Goal: Task Accomplishment & Management: Manage account settings

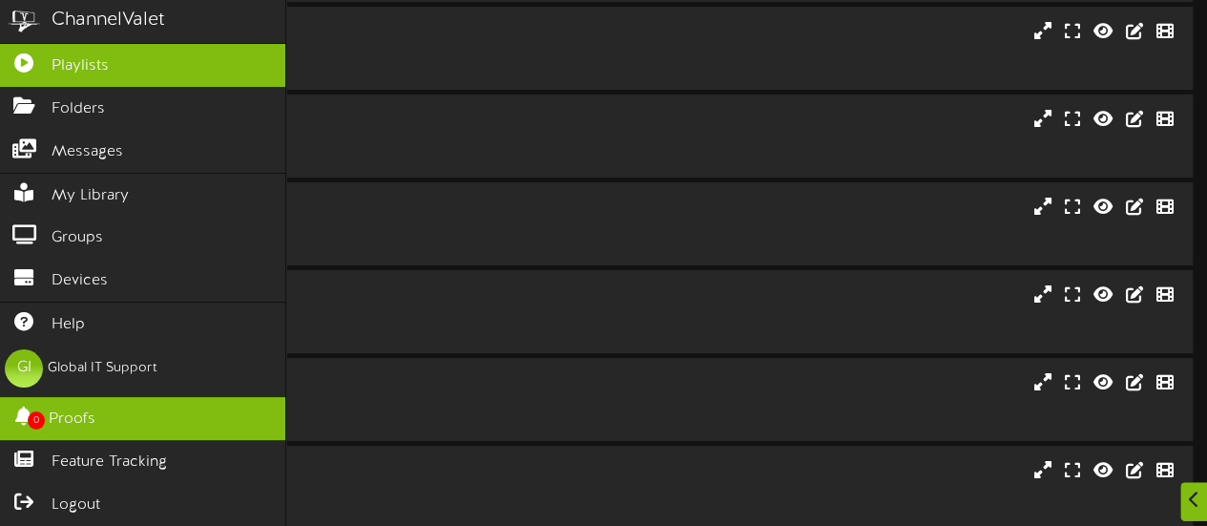
scroll to position [191, 0]
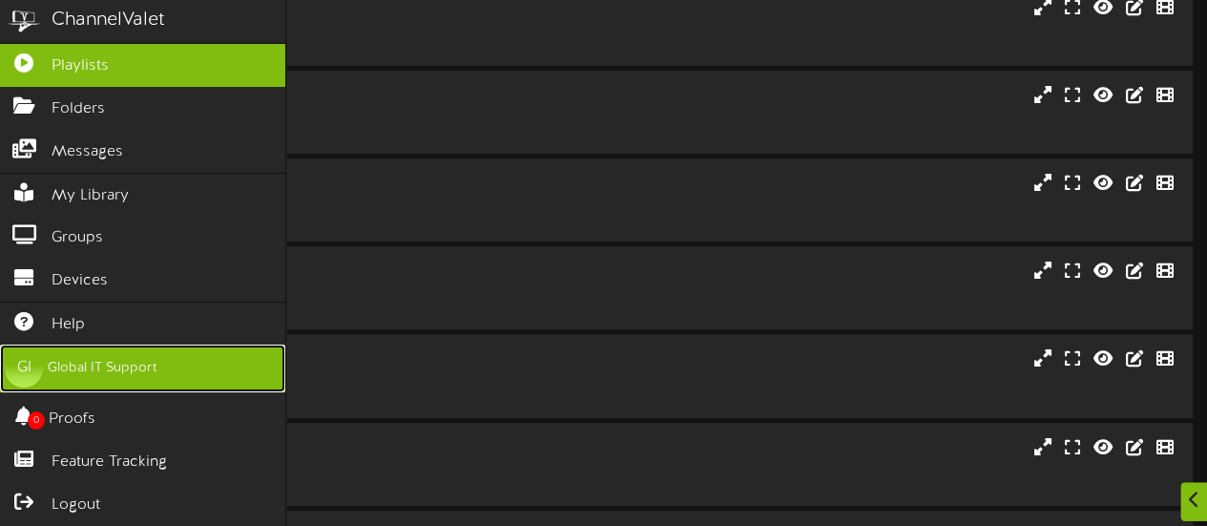
click at [149, 371] on div "Global IT Support" at bounding box center [103, 368] width 110 height 19
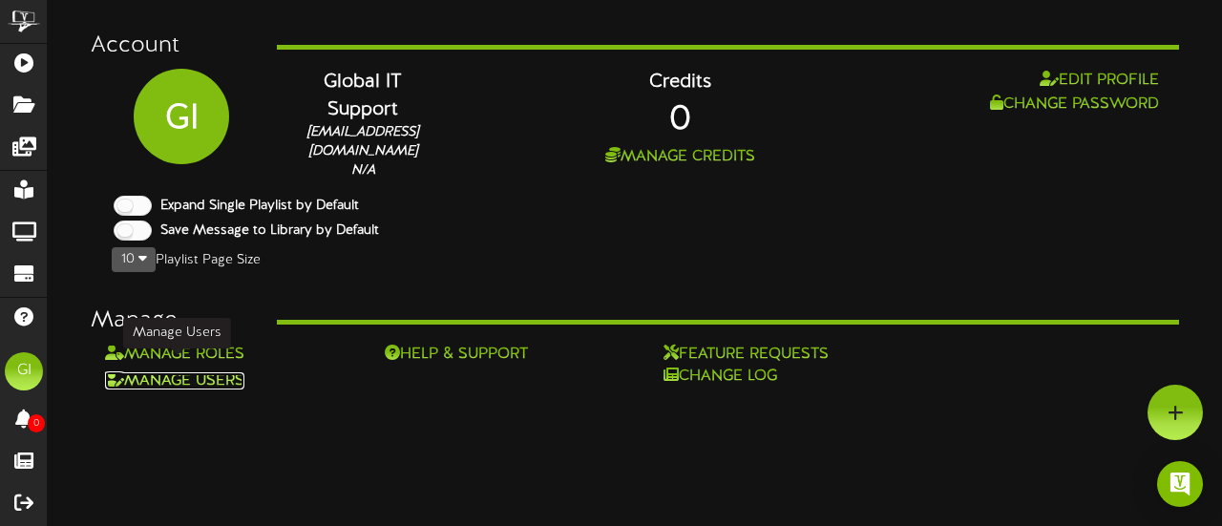
click at [206, 372] on link "Manage Users" at bounding box center [174, 380] width 139 height 17
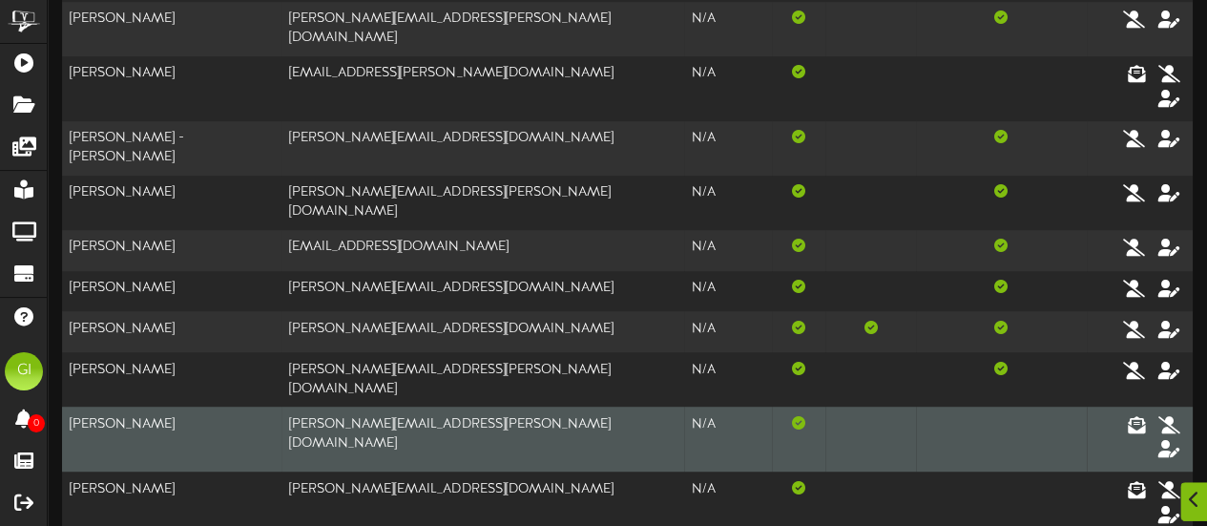
scroll to position [382, 0]
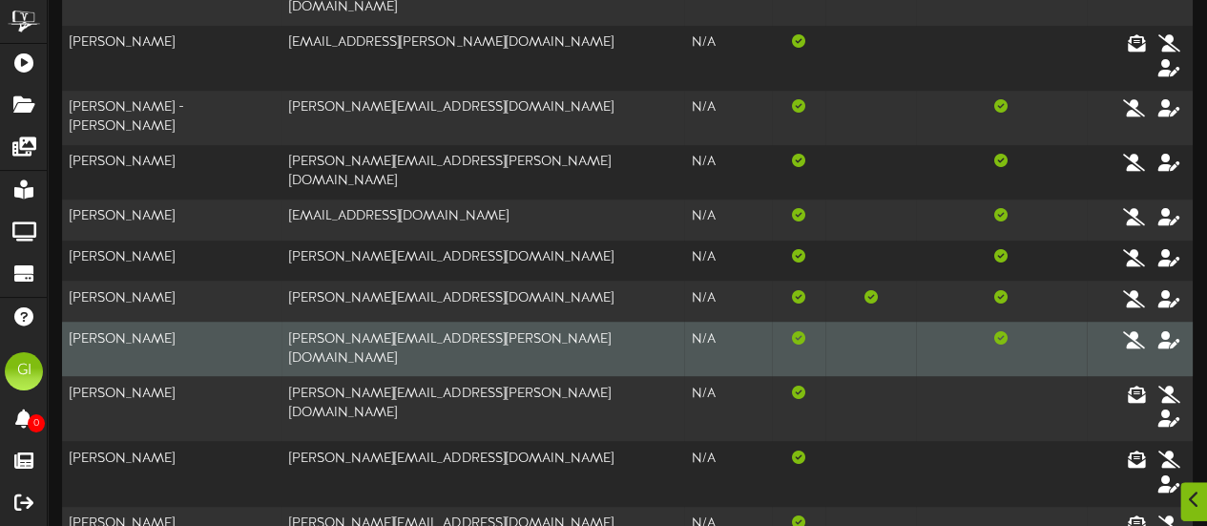
click at [139, 322] on td "[PERSON_NAME]" at bounding box center [171, 349] width 219 height 54
click at [1176, 328] on icon at bounding box center [1170, 338] width 27 height 21
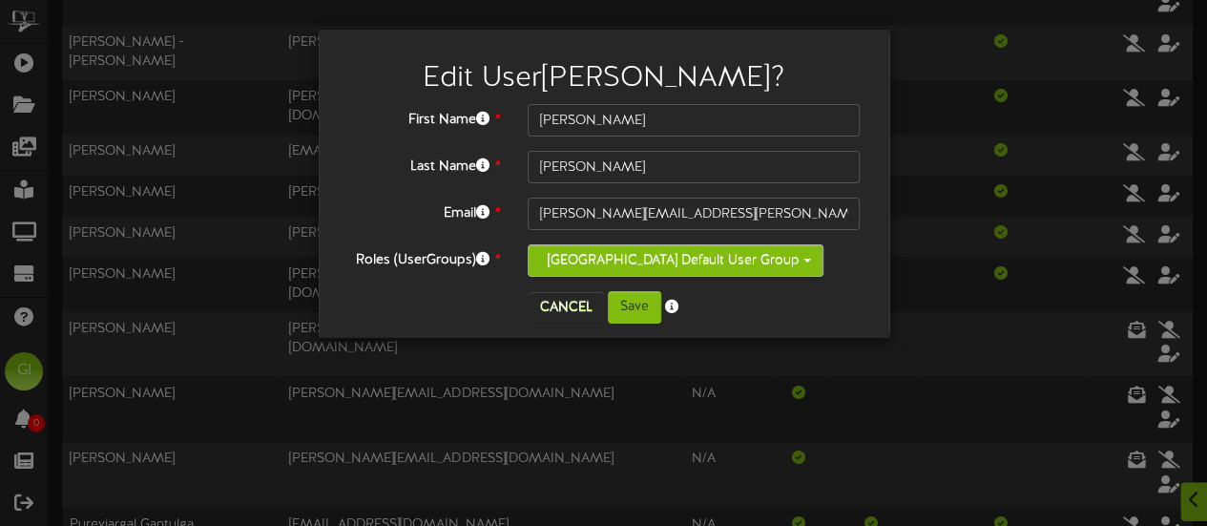
scroll to position [477, 0]
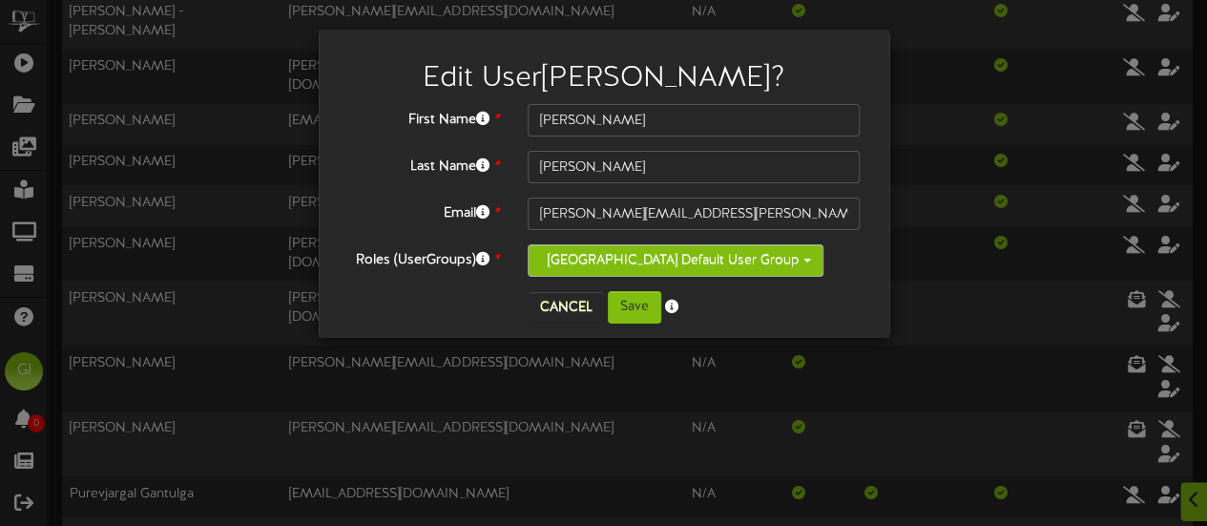
click at [821, 258] on button "[GEOGRAPHIC_DATA] Default User Group" at bounding box center [676, 260] width 296 height 32
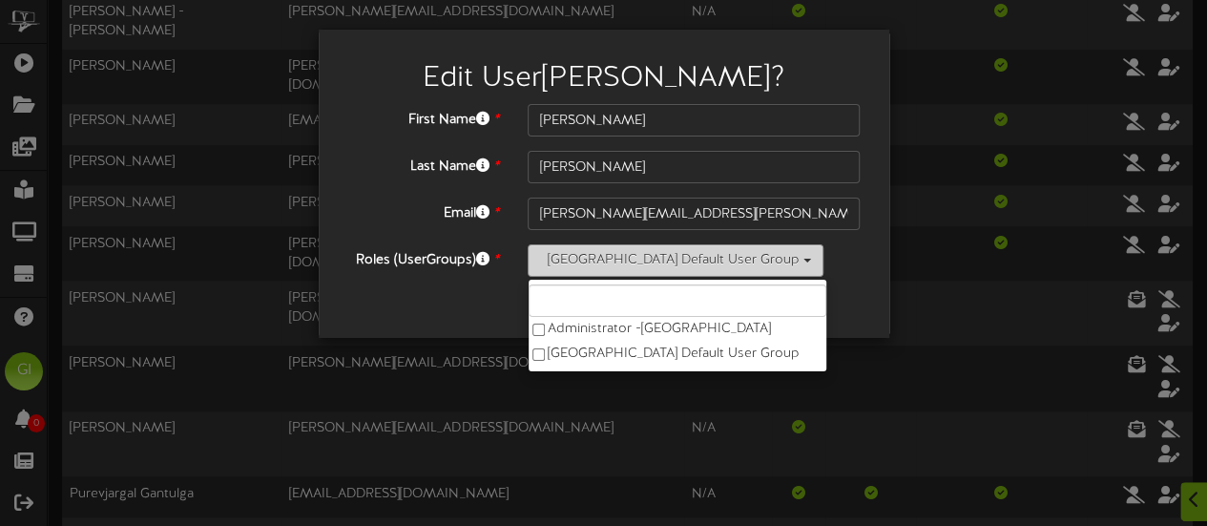
click at [821, 258] on button "[GEOGRAPHIC_DATA] Default User Group" at bounding box center [676, 260] width 296 height 32
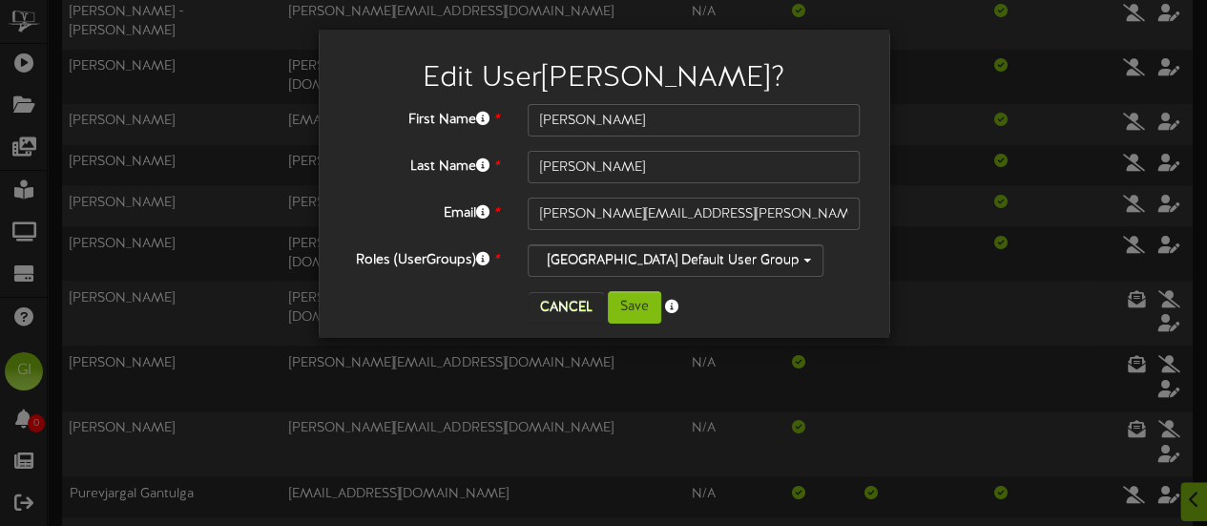
click at [826, 305] on div "Cancel Save" at bounding box center [604, 307] width 542 height 32
click at [578, 305] on button "Cancel" at bounding box center [566, 307] width 75 height 31
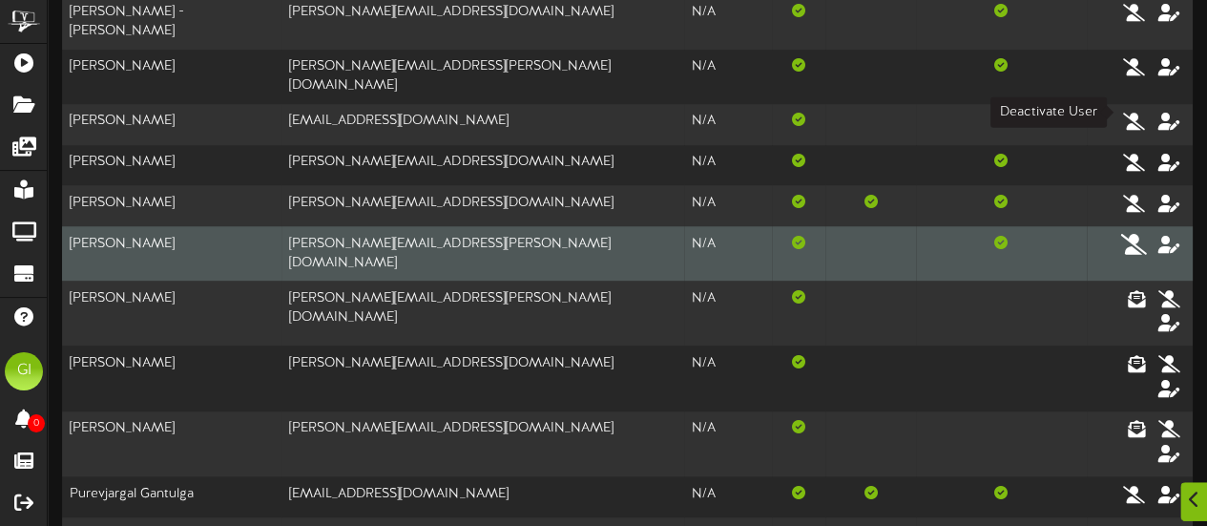
click at [1136, 233] on icon at bounding box center [1134, 243] width 27 height 21
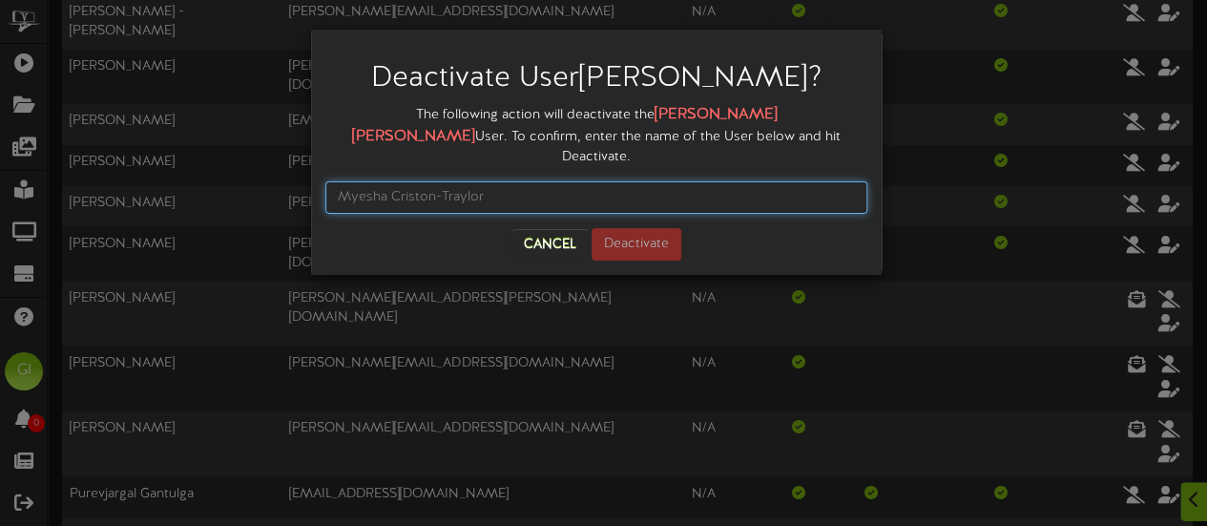
click at [500, 205] on input "text" at bounding box center [596, 197] width 542 height 32
type input "Y"
type input "[PERSON_NAME]"
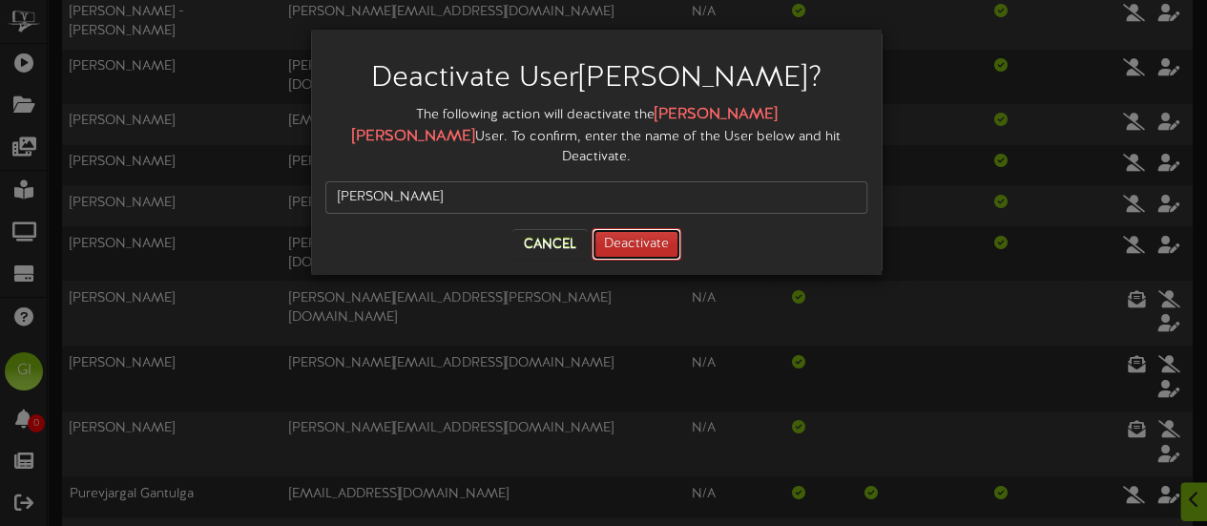
click at [637, 253] on button "Deactivate" at bounding box center [637, 244] width 90 height 32
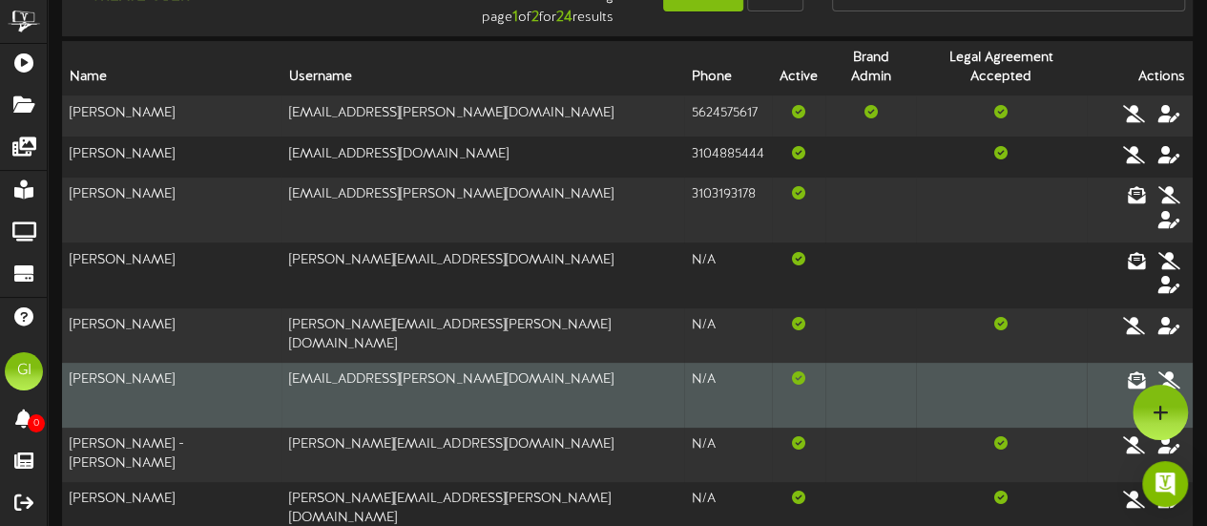
scroll to position [0, 0]
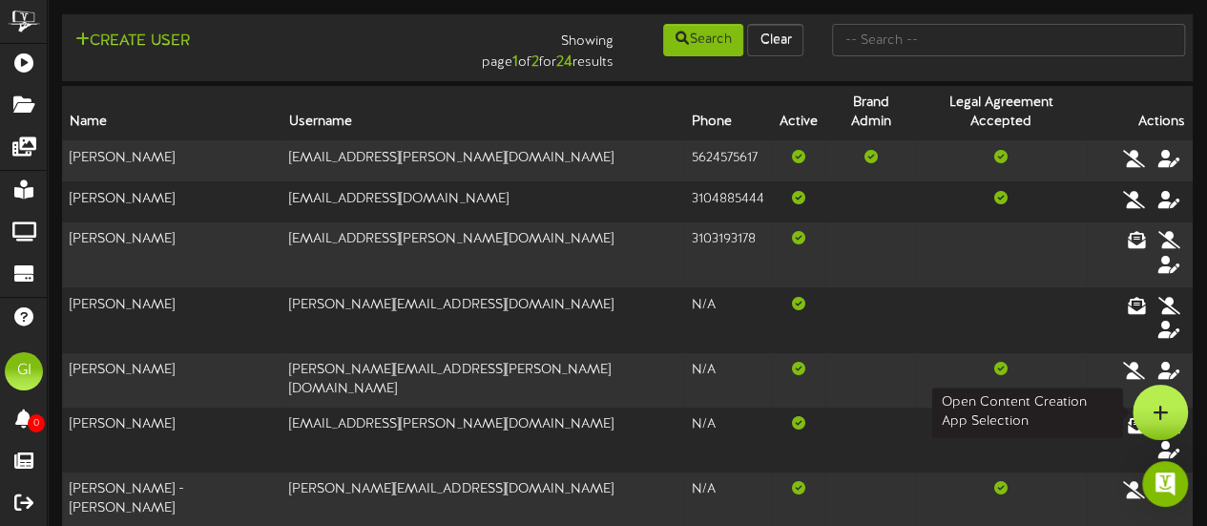
click at [1156, 410] on icon at bounding box center [1161, 412] width 16 height 17
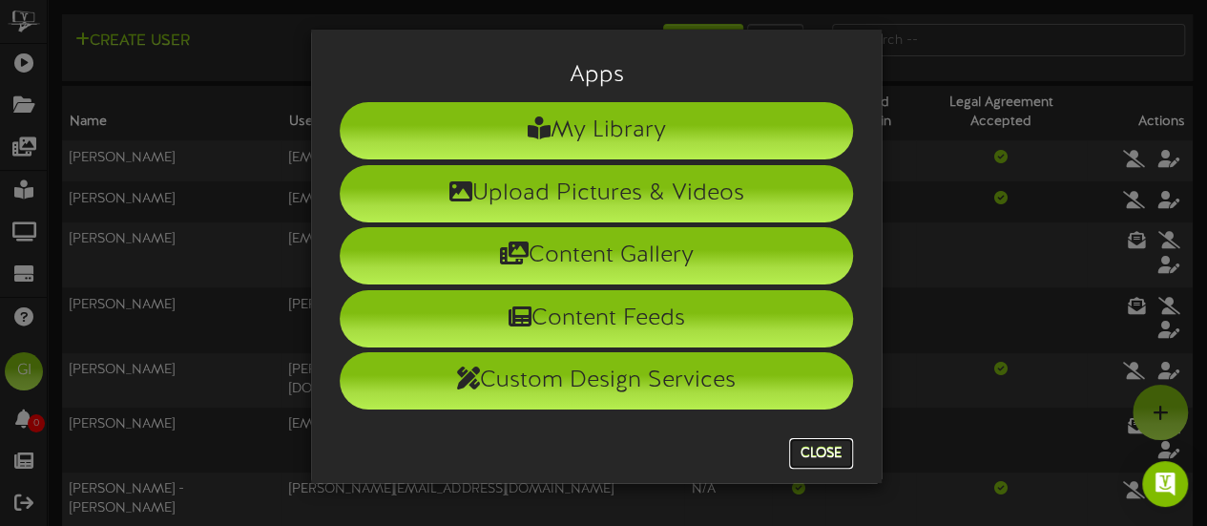
click at [803, 445] on button "Close" at bounding box center [821, 453] width 64 height 31
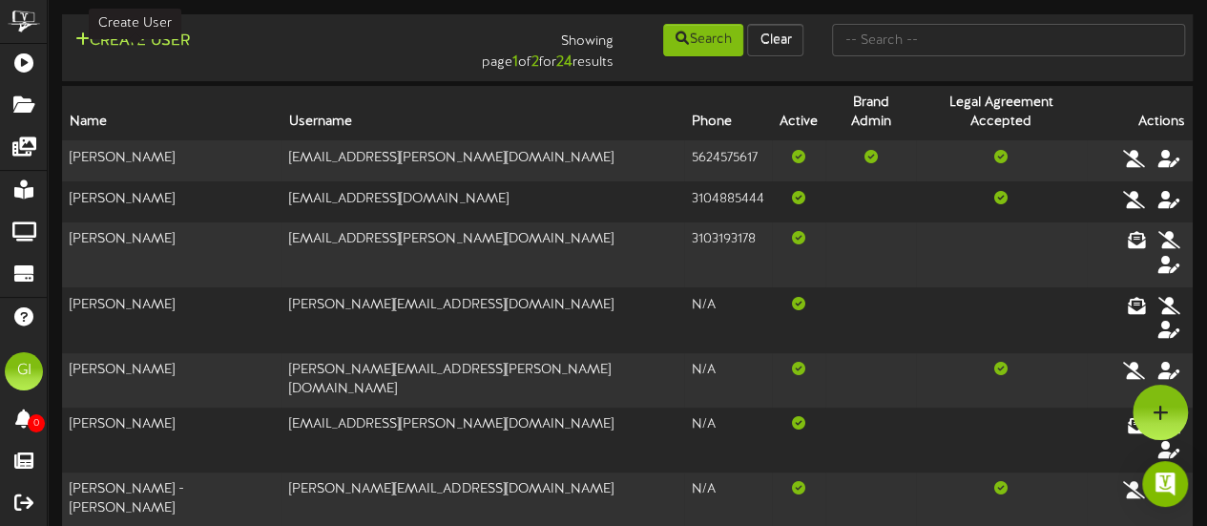
click at [137, 43] on button "Create User" at bounding box center [133, 42] width 126 height 24
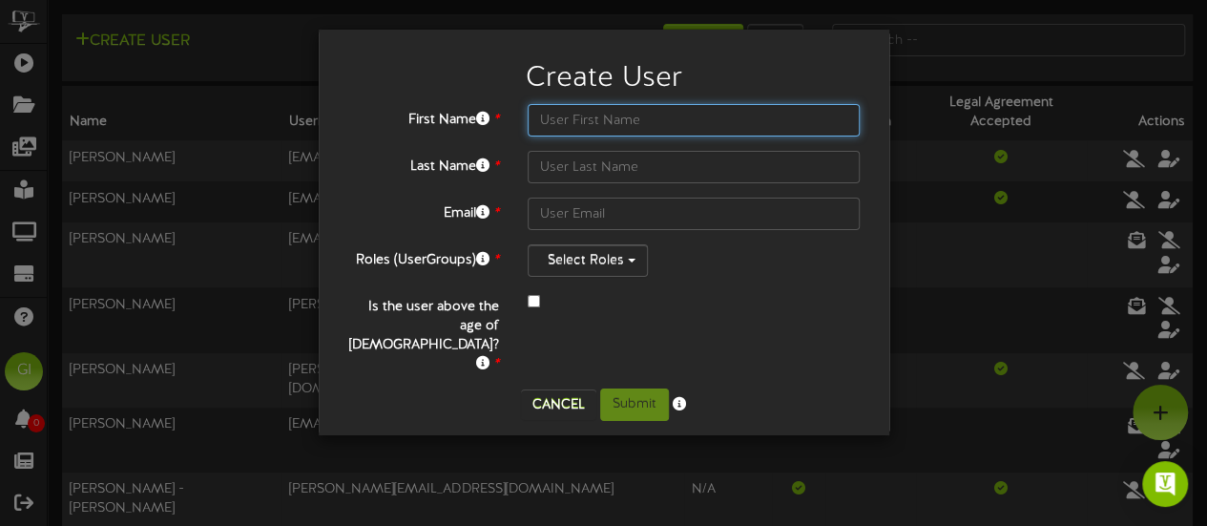
click at [630, 117] on input "text" at bounding box center [694, 120] width 333 height 32
type input "[PERSON_NAME]"
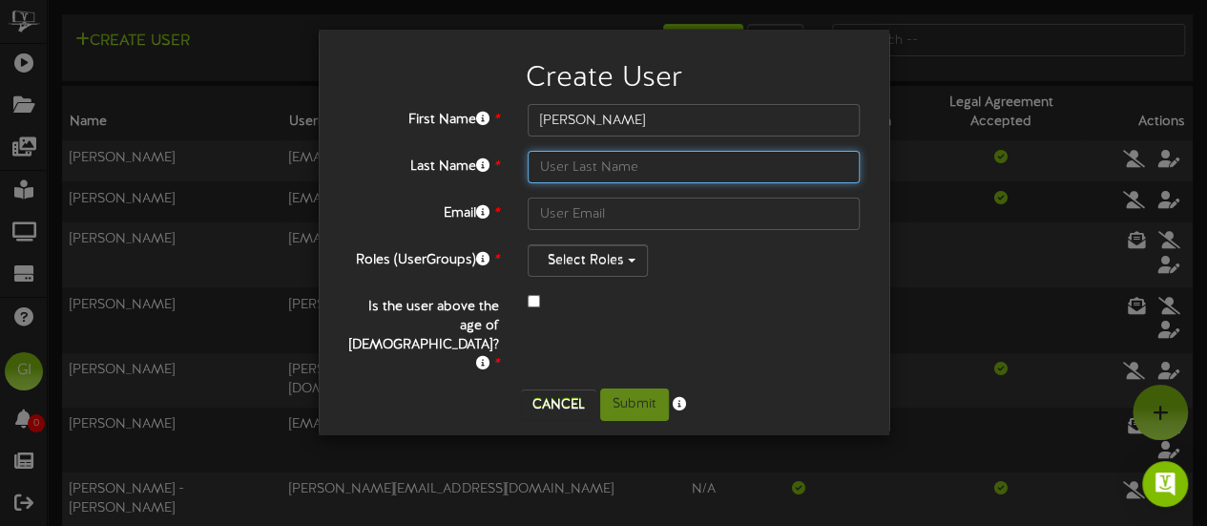
click at [603, 179] on input "text" at bounding box center [694, 167] width 333 height 32
type input "[PERSON_NAME]"
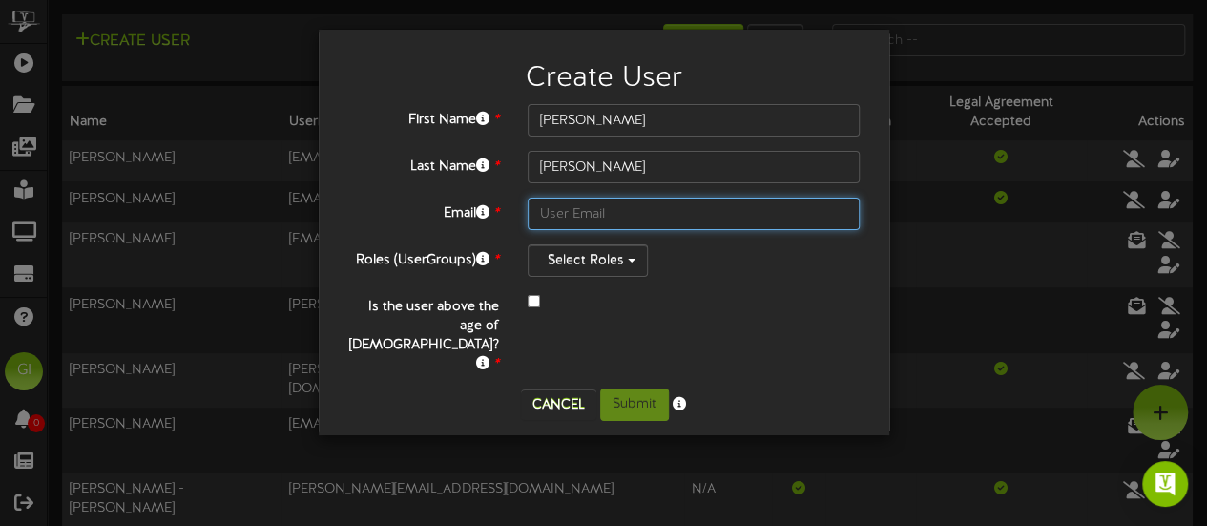
click at [639, 222] on input "text" at bounding box center [694, 214] width 333 height 32
paste input "[EMAIL_ADDRESS][PERSON_NAME][DOMAIN_NAME]"
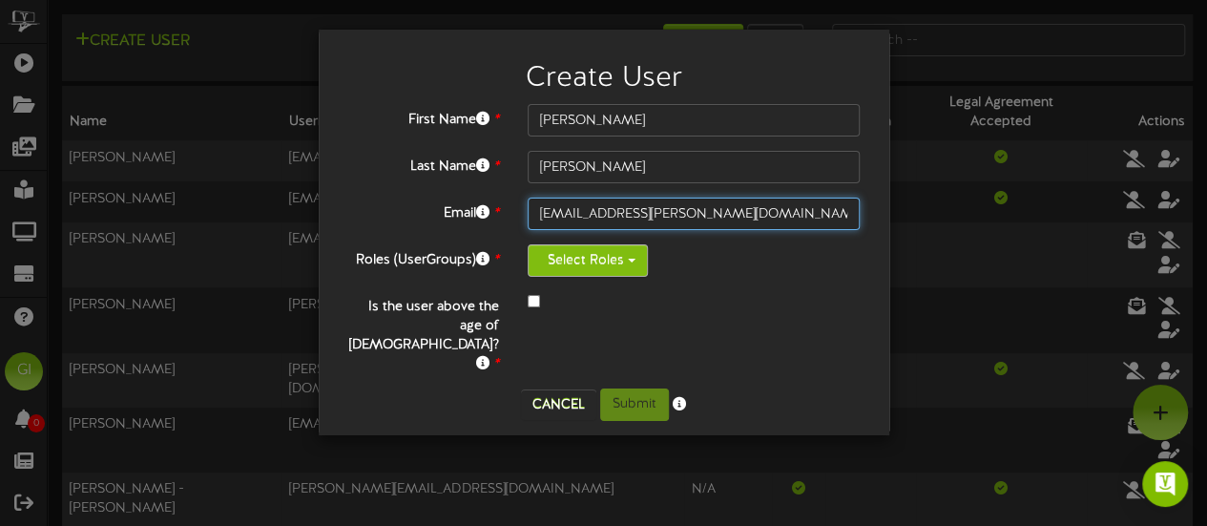
type input "[EMAIL_ADDRESS][PERSON_NAME][DOMAIN_NAME]"
click at [624, 255] on button "Select Roles" at bounding box center [588, 260] width 120 height 32
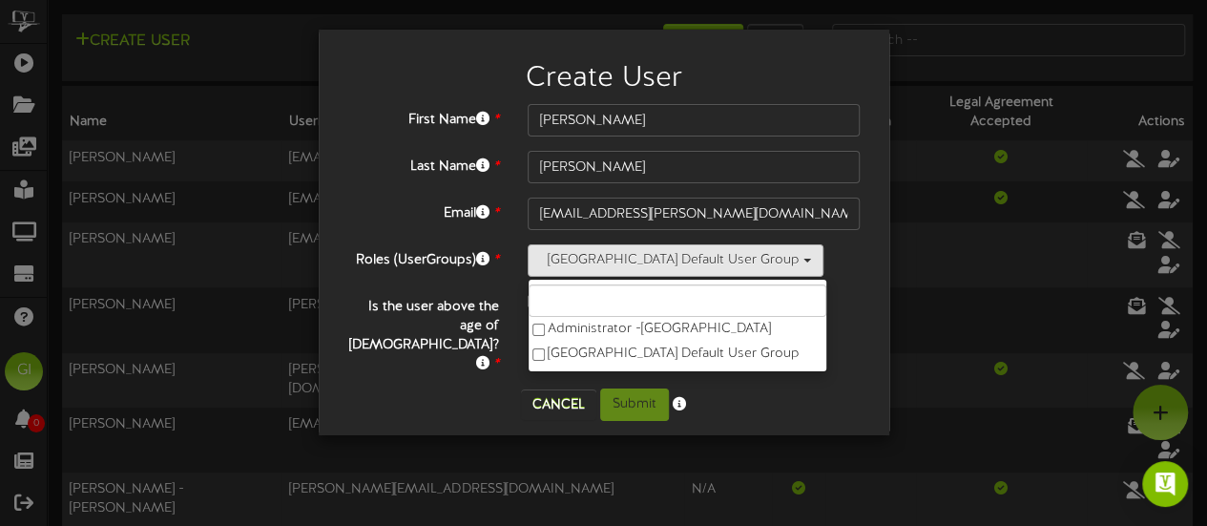
click at [382, 388] on div "Cancel Submit" at bounding box center [604, 404] width 542 height 32
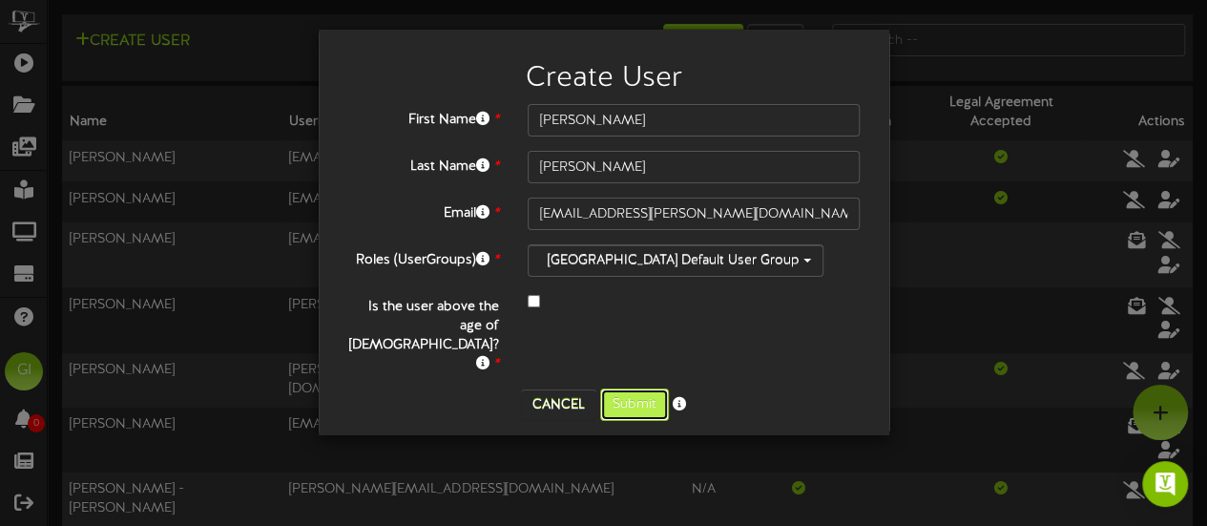
click at [637, 388] on button "Submit" at bounding box center [634, 404] width 69 height 32
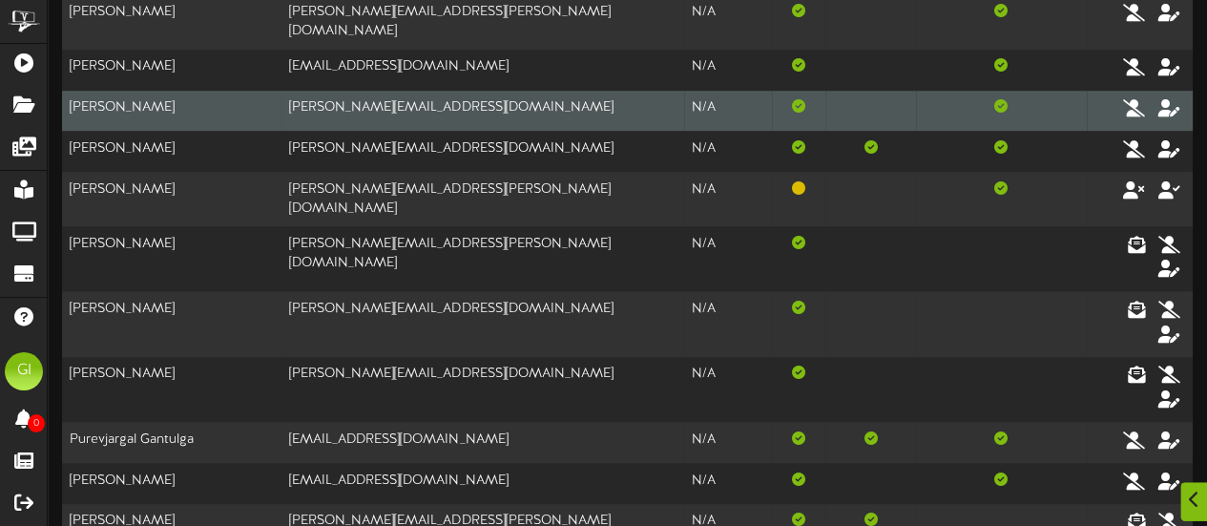
scroll to position [482, 0]
